Goal: Information Seeking & Learning: Learn about a topic

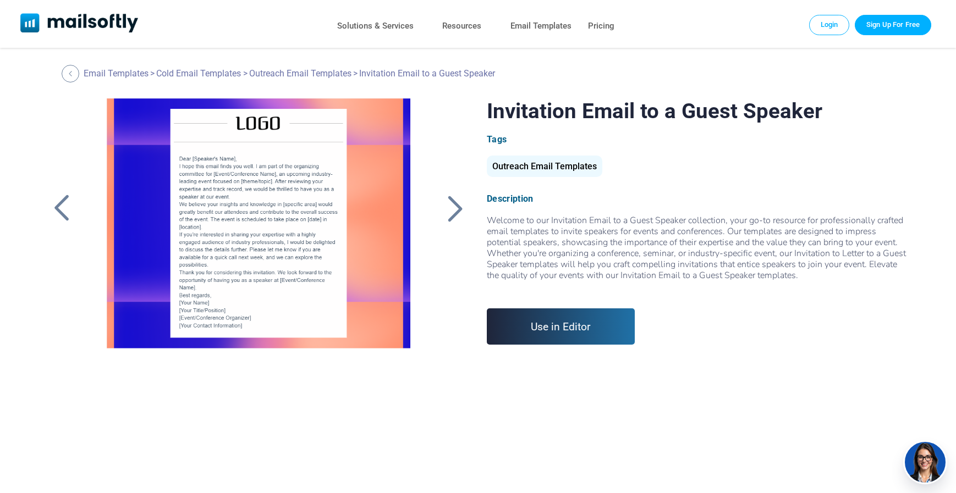
click at [454, 207] on div at bounding box center [455, 208] width 27 height 29
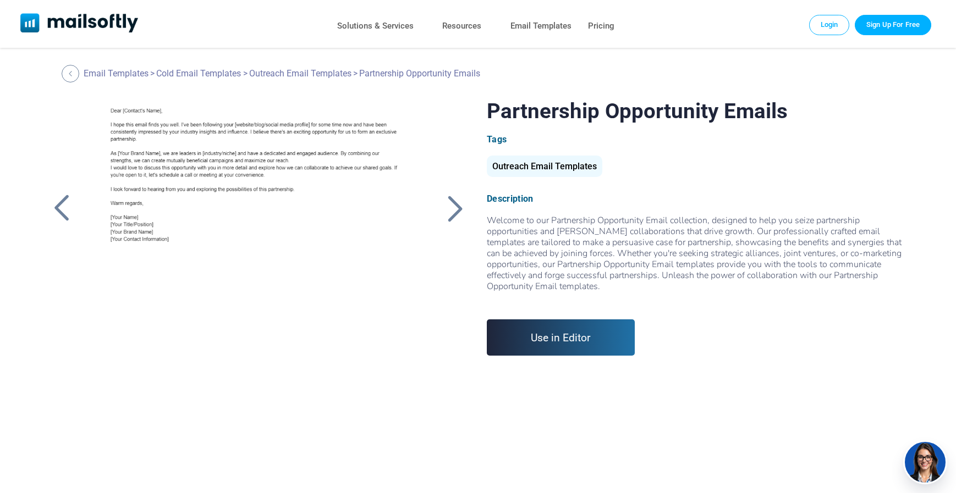
click at [454, 207] on div at bounding box center [455, 208] width 27 height 29
